Goal: Task Accomplishment & Management: Manage account settings

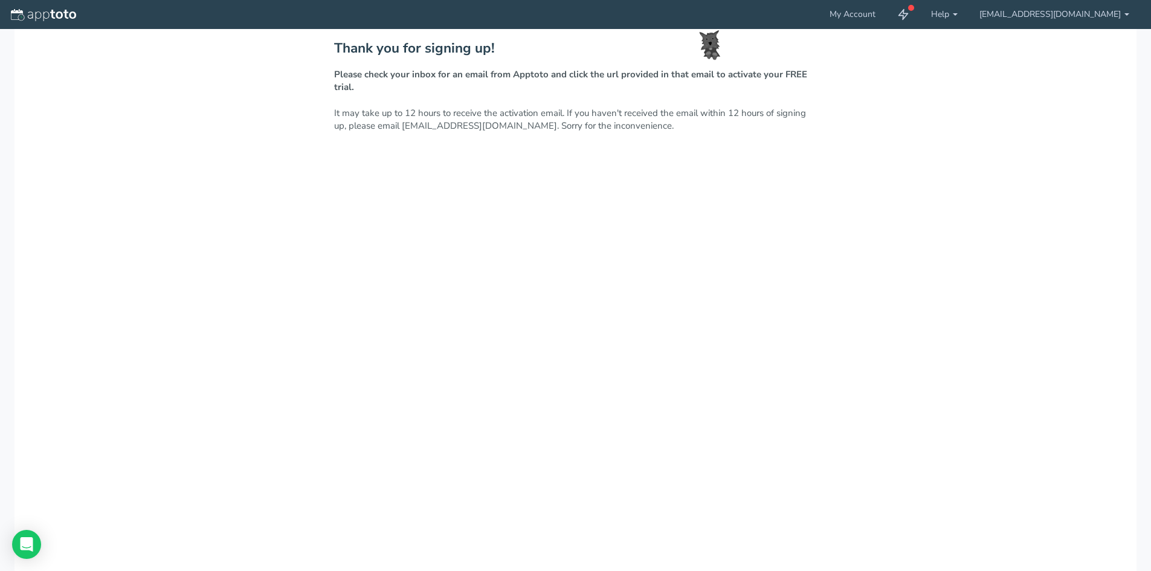
click at [224, 198] on div "Thank you for signing up! Please check your inbox for an email from Apptoto and…" at bounding box center [576, 331] width 1122 height 604
click at [887, 12] on link "My Account" at bounding box center [853, 14] width 68 height 29
click at [1078, 8] on link "[EMAIL_ADDRESS][DOMAIN_NAME]" at bounding box center [1055, 14] width 172 height 29
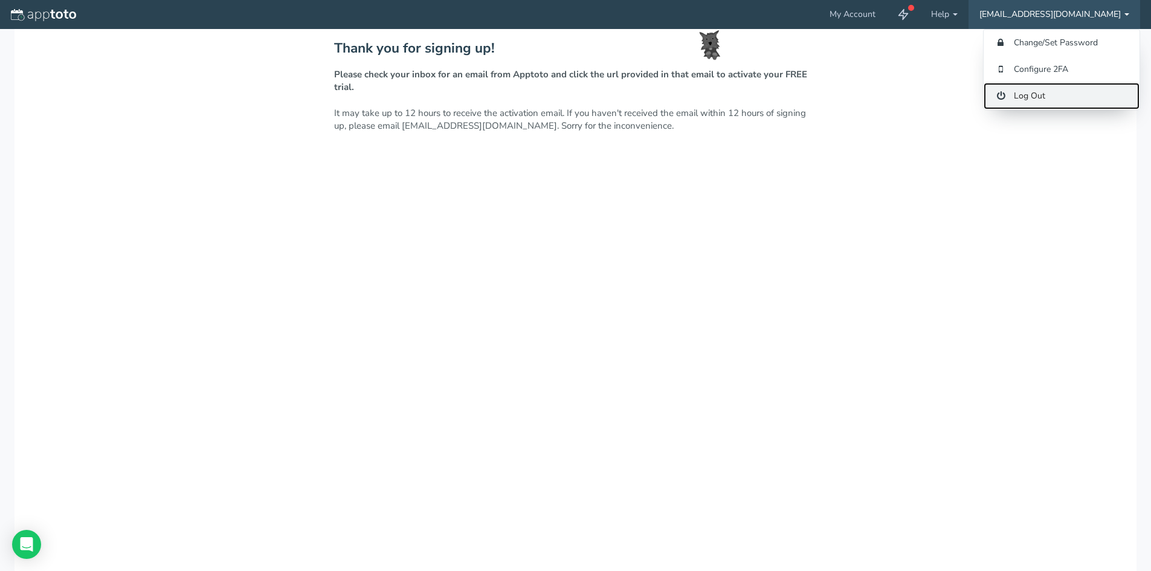
click at [1034, 99] on link "Log Out" at bounding box center [1062, 96] width 156 height 27
